Goal: Information Seeking & Learning: Learn about a topic

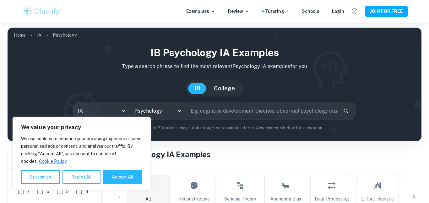
scroll to position [160, 0]
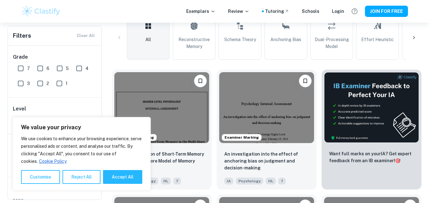
click at [191, 104] on img at bounding box center [161, 107] width 95 height 71
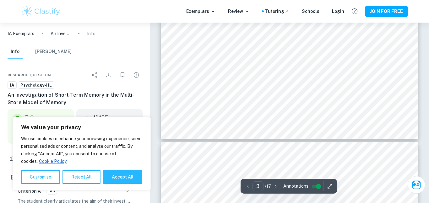
type input "4"
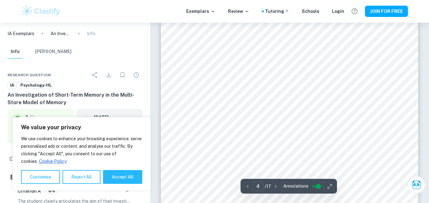
scroll to position [1233, 0]
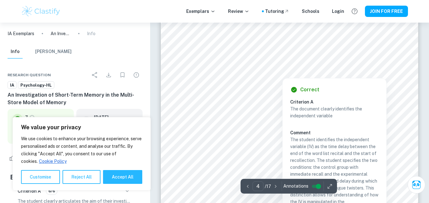
click at [213, 65] on div at bounding box center [289, 63] width 196 height 16
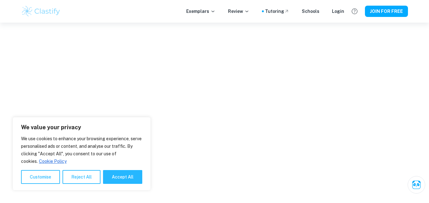
scroll to position [755, 0]
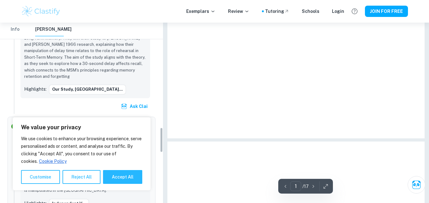
type input "4"
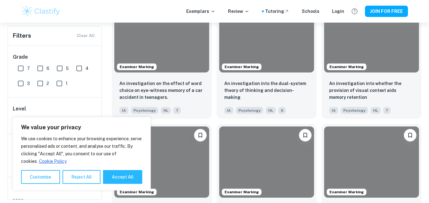
scroll to position [160, 0]
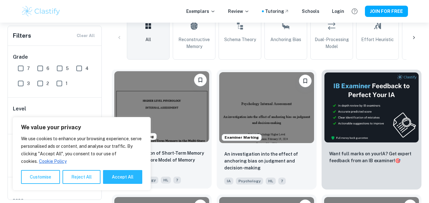
click at [186, 96] on img at bounding box center [161, 106] width 95 height 71
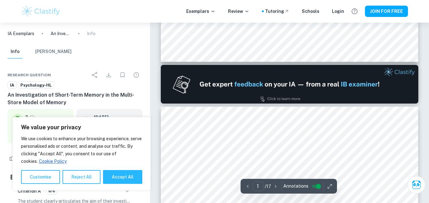
scroll to position [304, 0]
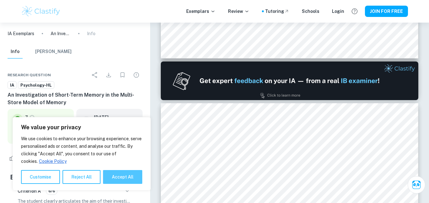
click at [124, 177] on button "Accept All" at bounding box center [122, 177] width 39 height 14
checkbox input "true"
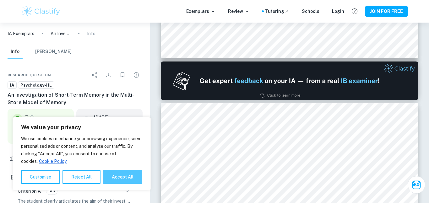
checkbox input "true"
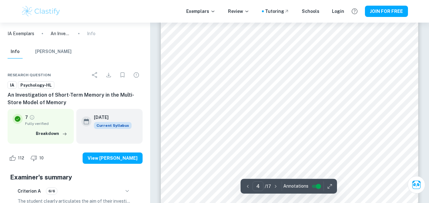
scroll to position [1149, 0]
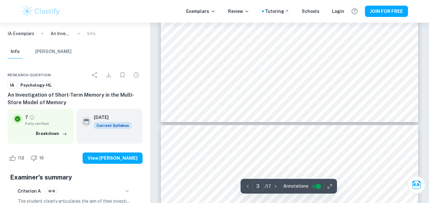
type input "4"
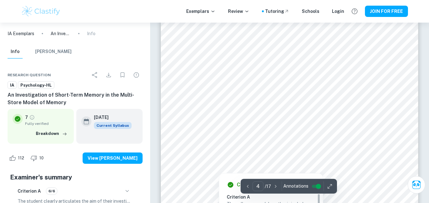
scroll to position [1246, 0]
